Goal: Check status: Check status

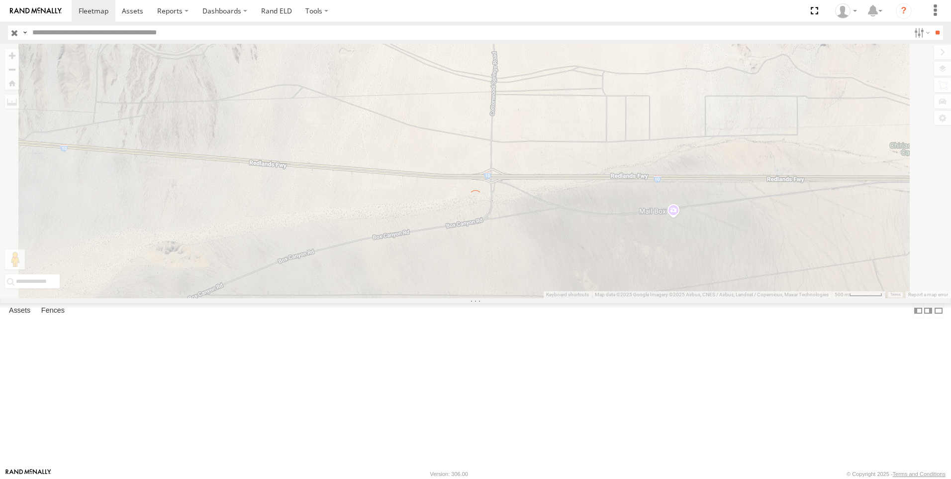
click at [54, 31] on input "text" at bounding box center [469, 32] width 882 height 14
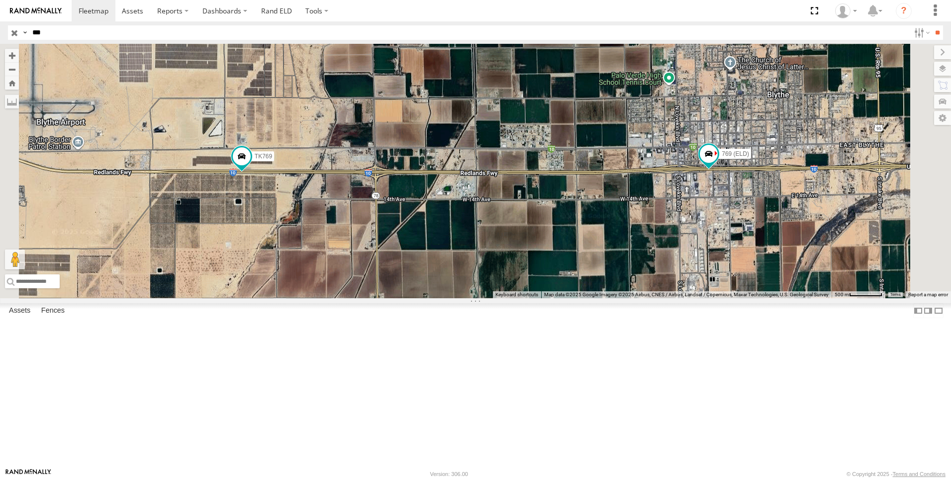
click at [932, 25] on input "**" at bounding box center [937, 32] width 11 height 14
click at [0, 0] on div "TK769" at bounding box center [0, 0] width 0 height 0
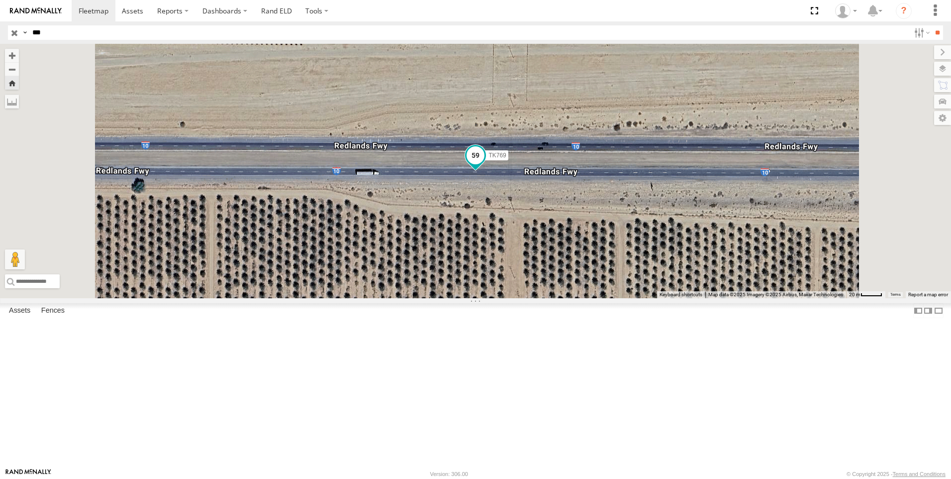
click at [485, 164] on span at bounding box center [476, 155] width 18 height 18
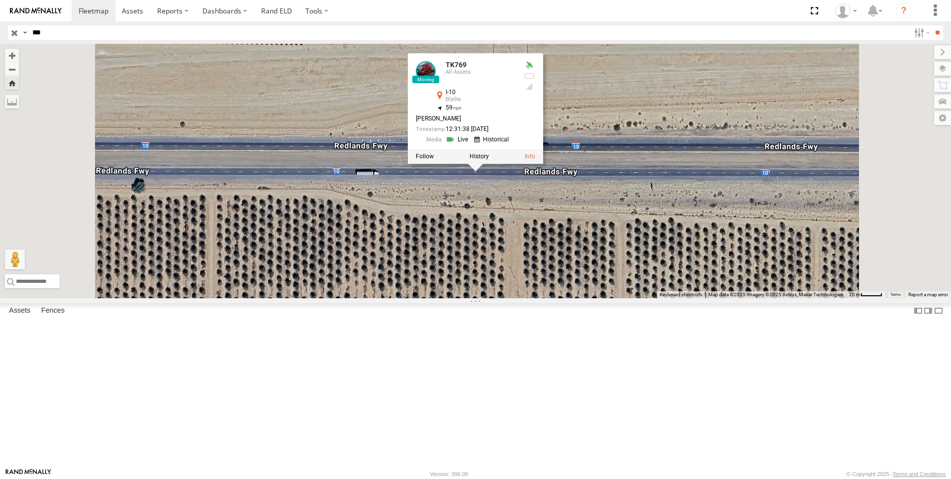
click at [471, 144] on link at bounding box center [458, 138] width 25 height 9
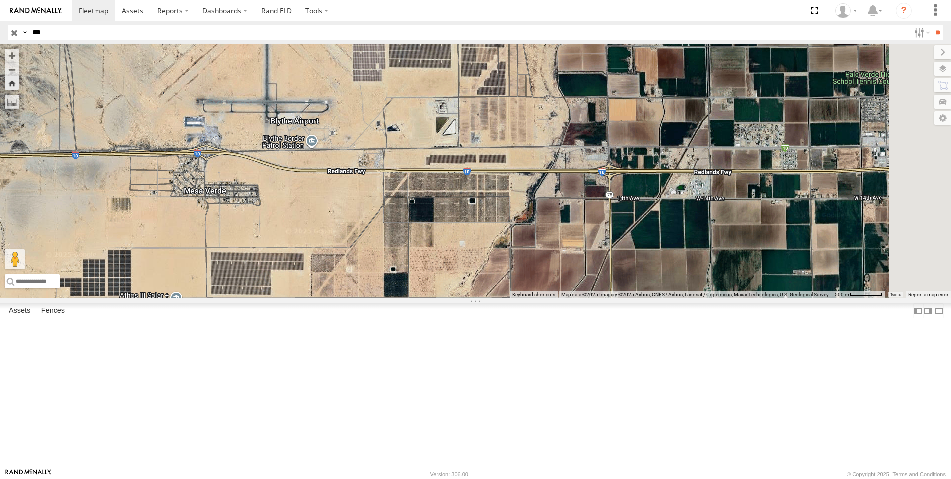
drag, startPoint x: 24, startPoint y: 36, endPoint x: -6, endPoint y: 42, distance: 31.4
click at [0, 42] on html at bounding box center [475, 239] width 951 height 479
type input "*"
click at [932, 25] on input "**" at bounding box center [937, 32] width 11 height 14
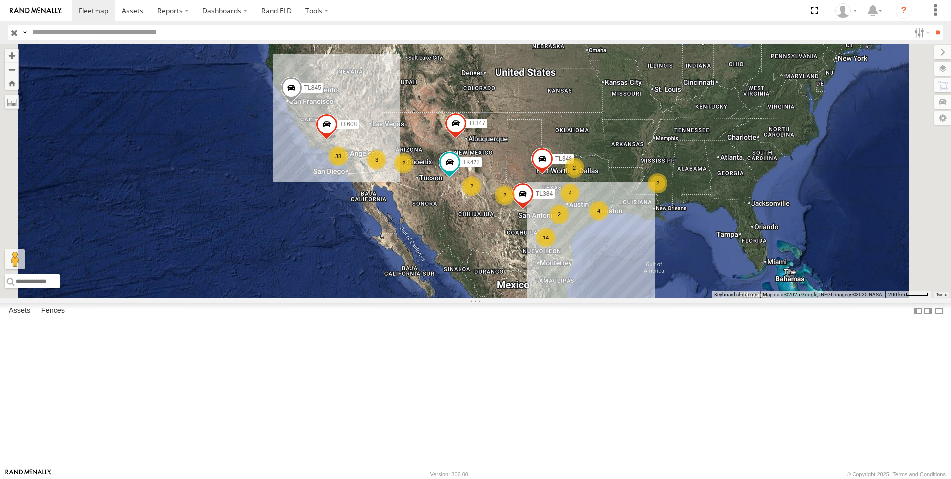
drag, startPoint x: 50, startPoint y: 31, endPoint x: 45, endPoint y: 39, distance: 9.1
click at [47, 39] on input "text" at bounding box center [469, 32] width 882 height 14
type input "***"
click at [932, 25] on input "**" at bounding box center [937, 32] width 11 height 14
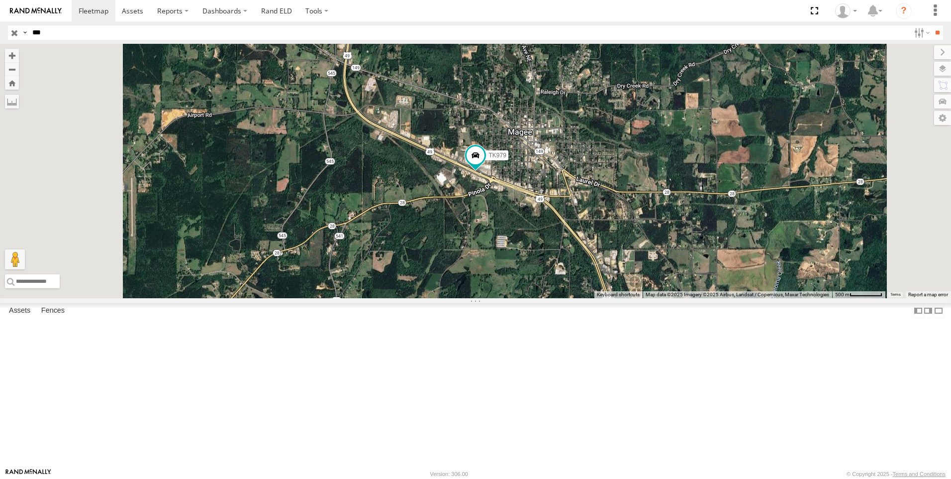
click at [0, 0] on div "TK979" at bounding box center [0, 0] width 0 height 0
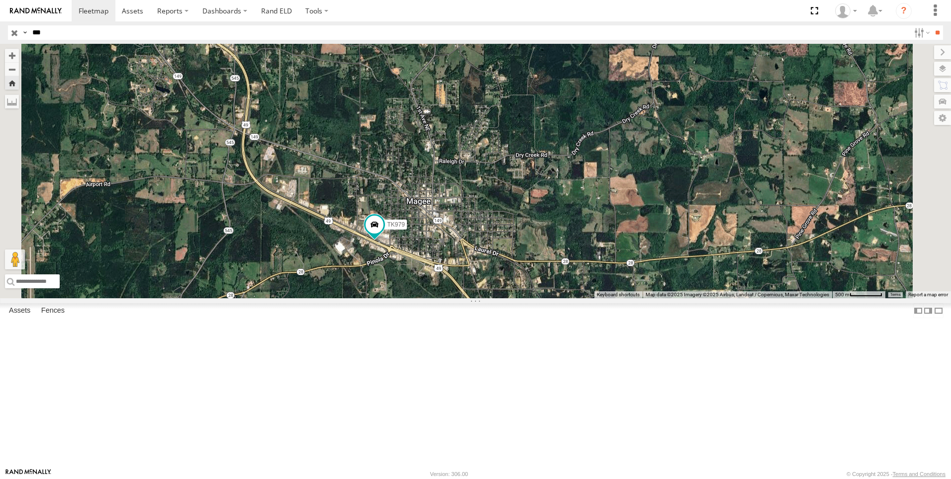
drag, startPoint x: 489, startPoint y: 155, endPoint x: 487, endPoint y: 348, distance: 193.6
click at [487, 298] on div "TK979" at bounding box center [475, 171] width 951 height 254
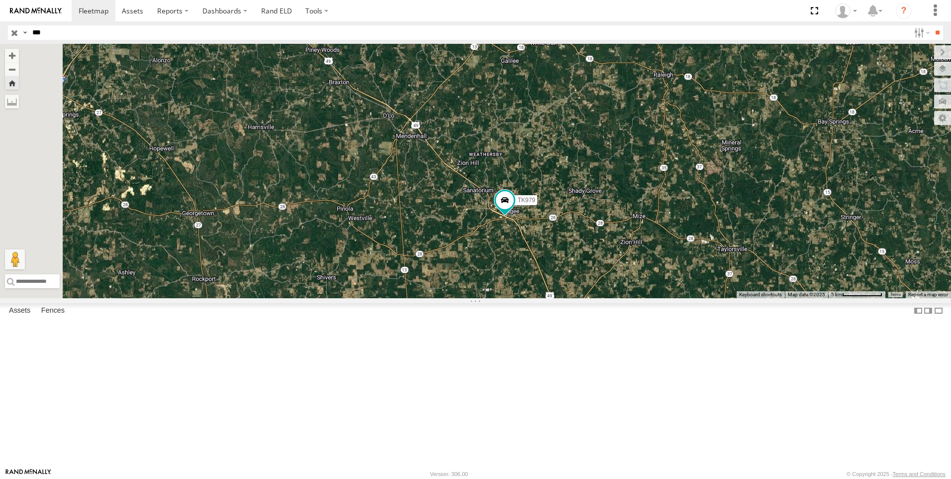
drag, startPoint x: 402, startPoint y: 216, endPoint x: 566, endPoint y: 302, distance: 185.2
click at [566, 298] on div "TK979" at bounding box center [475, 171] width 951 height 254
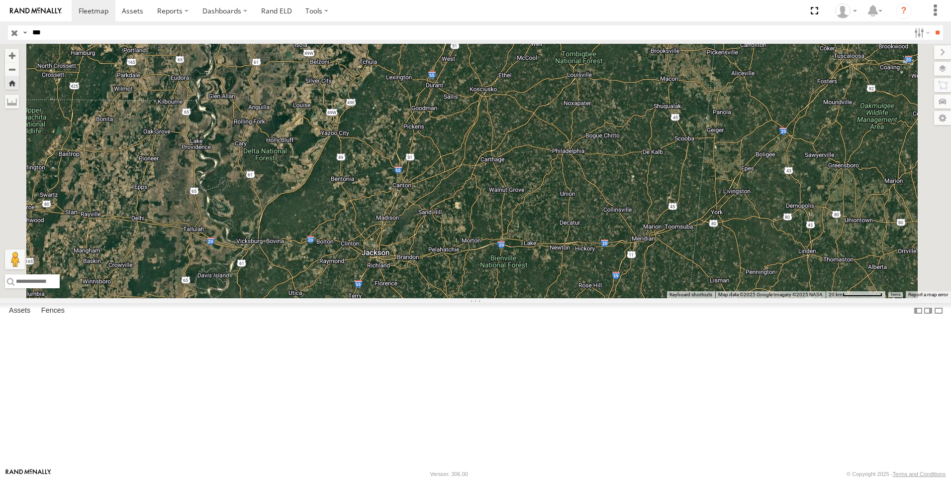
drag, startPoint x: 400, startPoint y: 151, endPoint x: 484, endPoint y: 325, distance: 193.2
click at [484, 298] on div "TK979" at bounding box center [475, 171] width 951 height 254
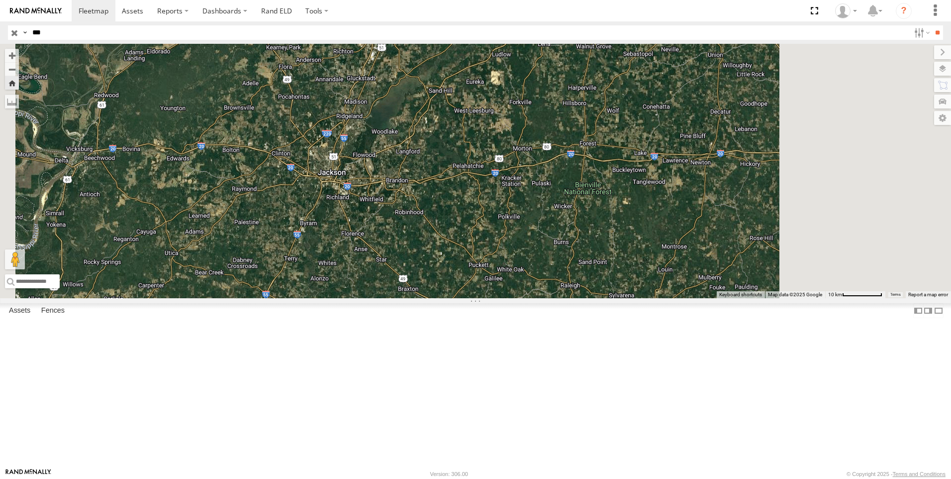
drag, startPoint x: 513, startPoint y: 329, endPoint x: 334, endPoint y: 138, distance: 261.2
click at [335, 139] on div "TK979" at bounding box center [475, 171] width 951 height 254
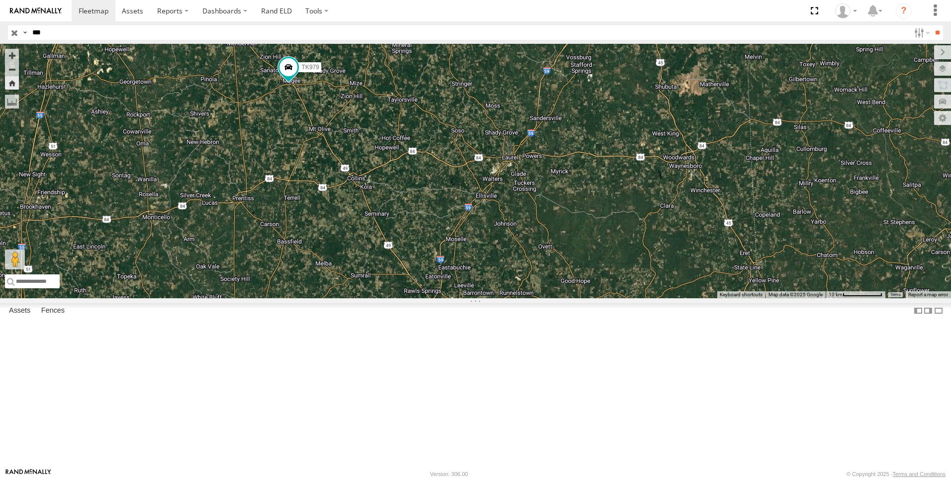
drag, startPoint x: 518, startPoint y: 217, endPoint x: 694, endPoint y: 246, distance: 177.9
click at [694, 246] on div "TK979" at bounding box center [475, 171] width 951 height 254
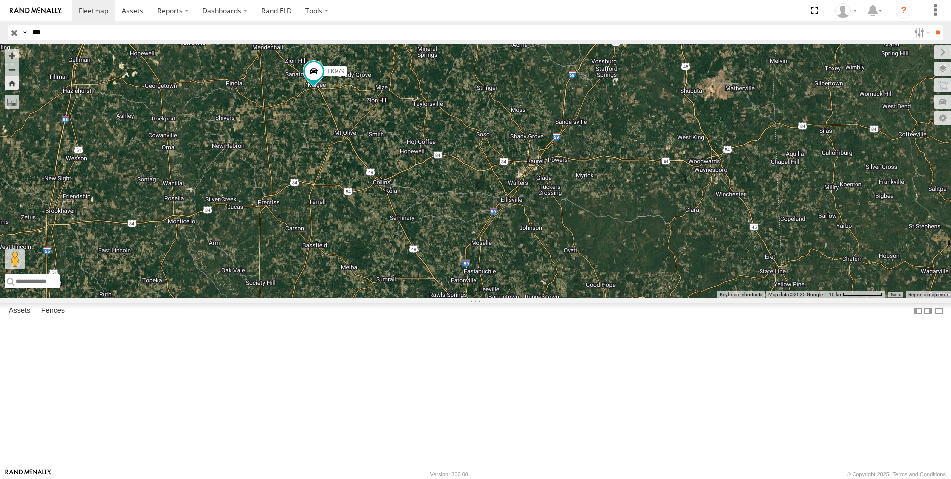
drag, startPoint x: 45, startPoint y: 40, endPoint x: -25, endPoint y: 57, distance: 72.5
click at [0, 57] on html at bounding box center [475, 239] width 951 height 479
click at [932, 25] on input "**" at bounding box center [937, 32] width 11 height 14
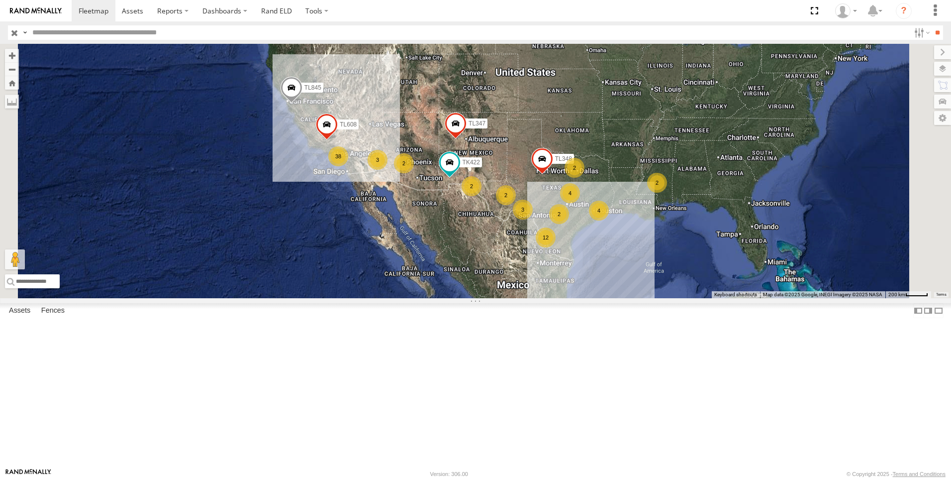
click at [0, 0] on link at bounding box center [0, 0] width 0 height 0
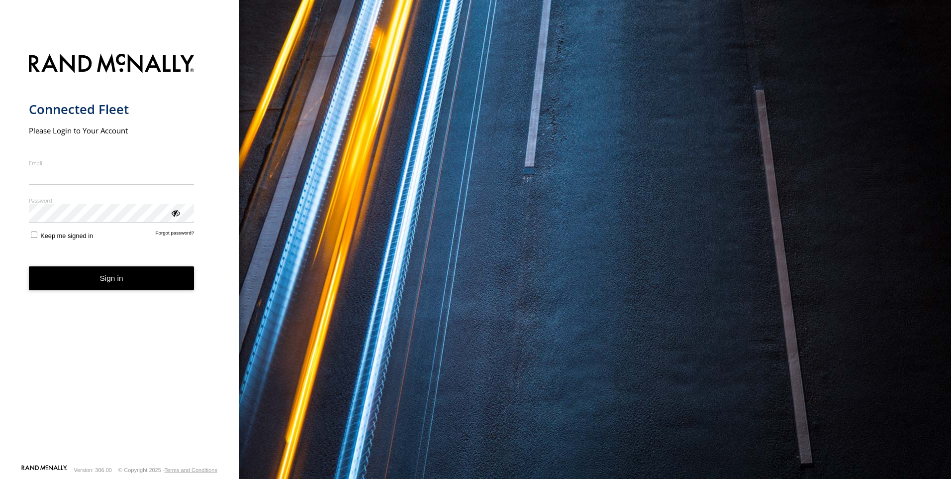
type input "**********"
click at [111, 288] on button "Sign in" at bounding box center [112, 278] width 166 height 24
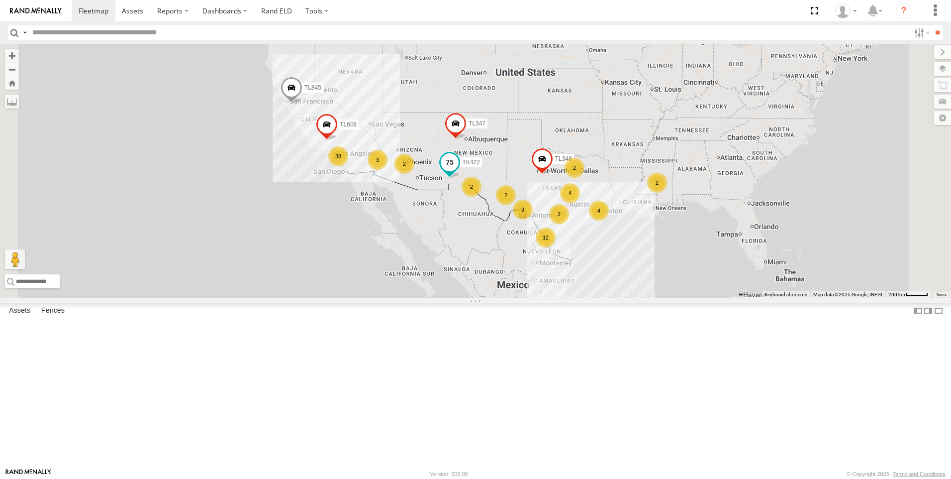
click at [459, 171] on span at bounding box center [450, 162] width 18 height 18
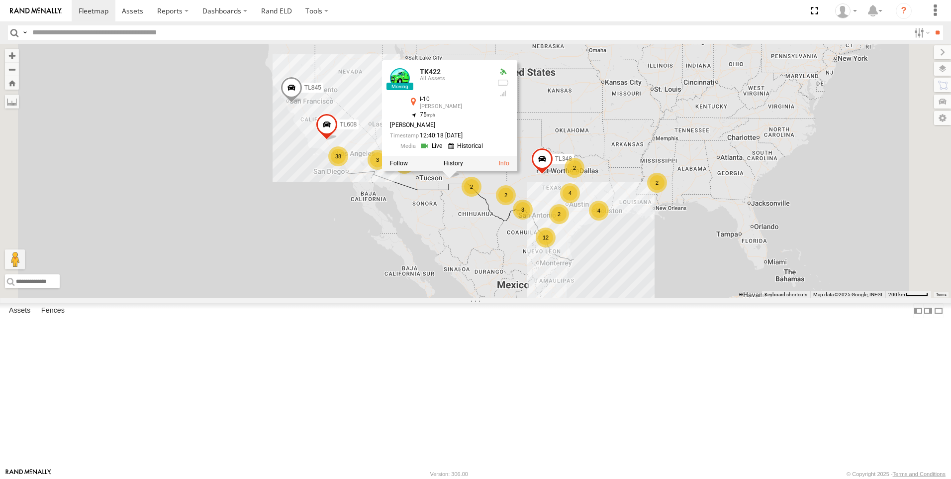
click at [552, 298] on div "12 38 4 2 2 3 3 TL348 2 TL845 2 4 2 TK422 TL347 TL608 2 TK422 All Assets I-10 D…" at bounding box center [475, 171] width 951 height 254
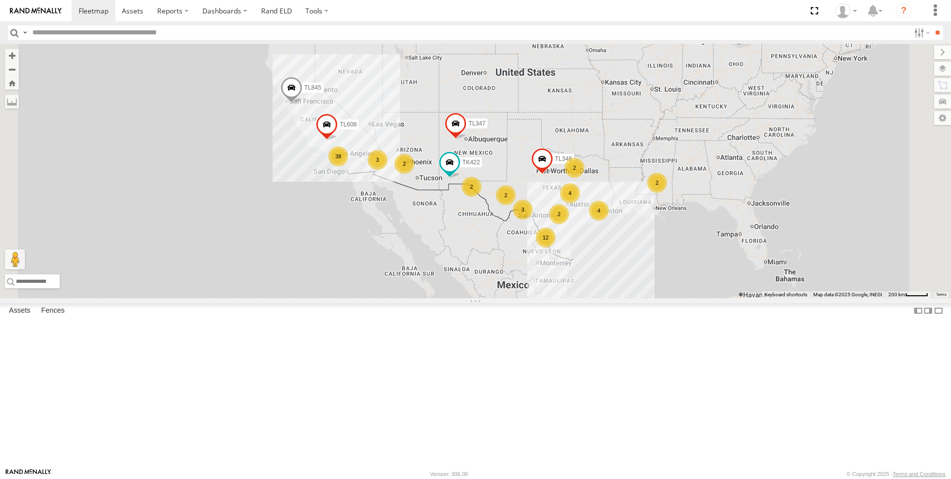
click at [0, 0] on div "TK769" at bounding box center [0, 0] width 0 height 0
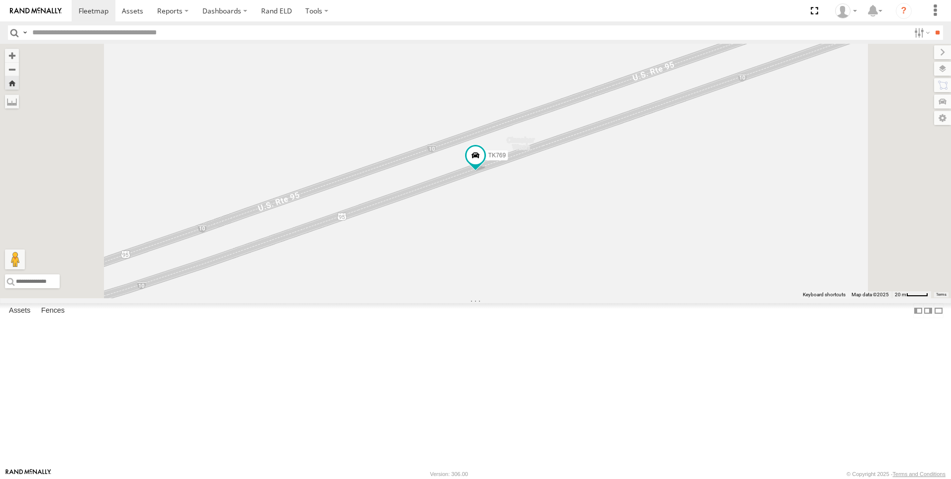
click at [0, 0] on div "TK767" at bounding box center [0, 0] width 0 height 0
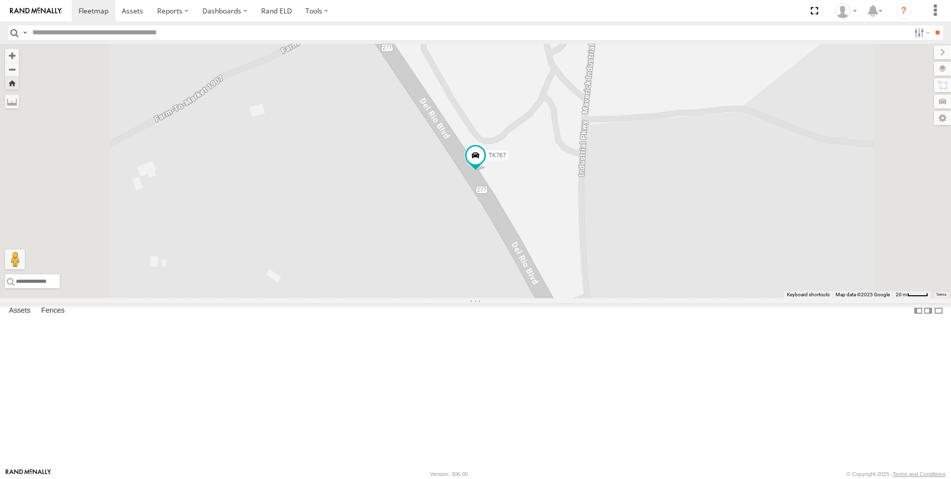
click at [0, 0] on div "TK938" at bounding box center [0, 0] width 0 height 0
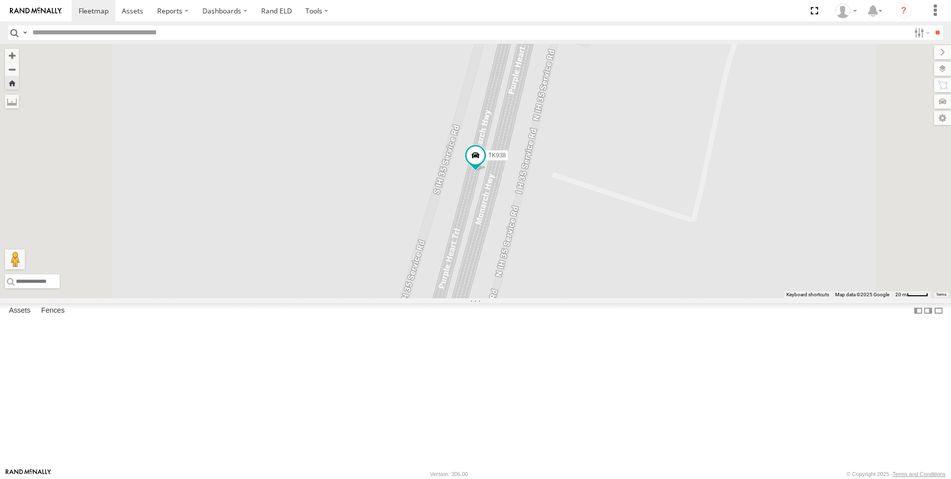
click at [0, 0] on div "TK882" at bounding box center [0, 0] width 0 height 0
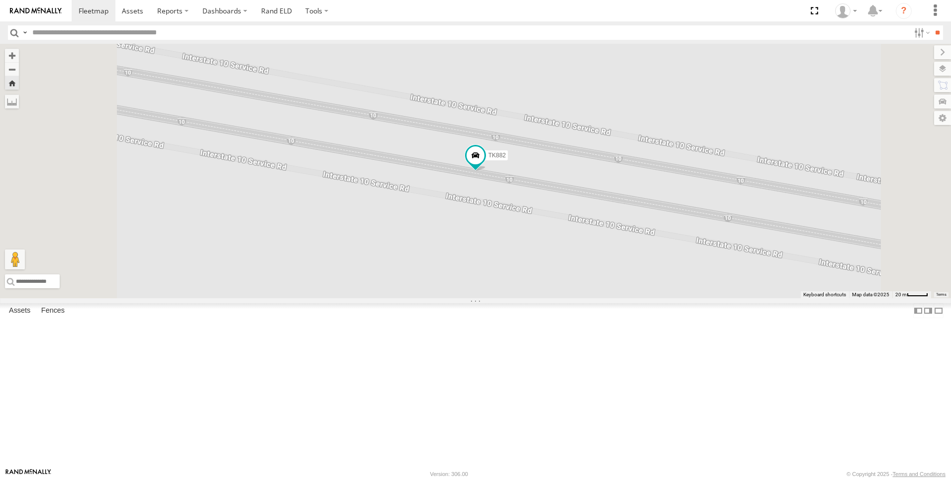
drag, startPoint x: 55, startPoint y: 376, endPoint x: 73, endPoint y: 365, distance: 21.3
click at [0, 0] on div "TK9917" at bounding box center [0, 0] width 0 height 0
